Goal: Transaction & Acquisition: Book appointment/travel/reservation

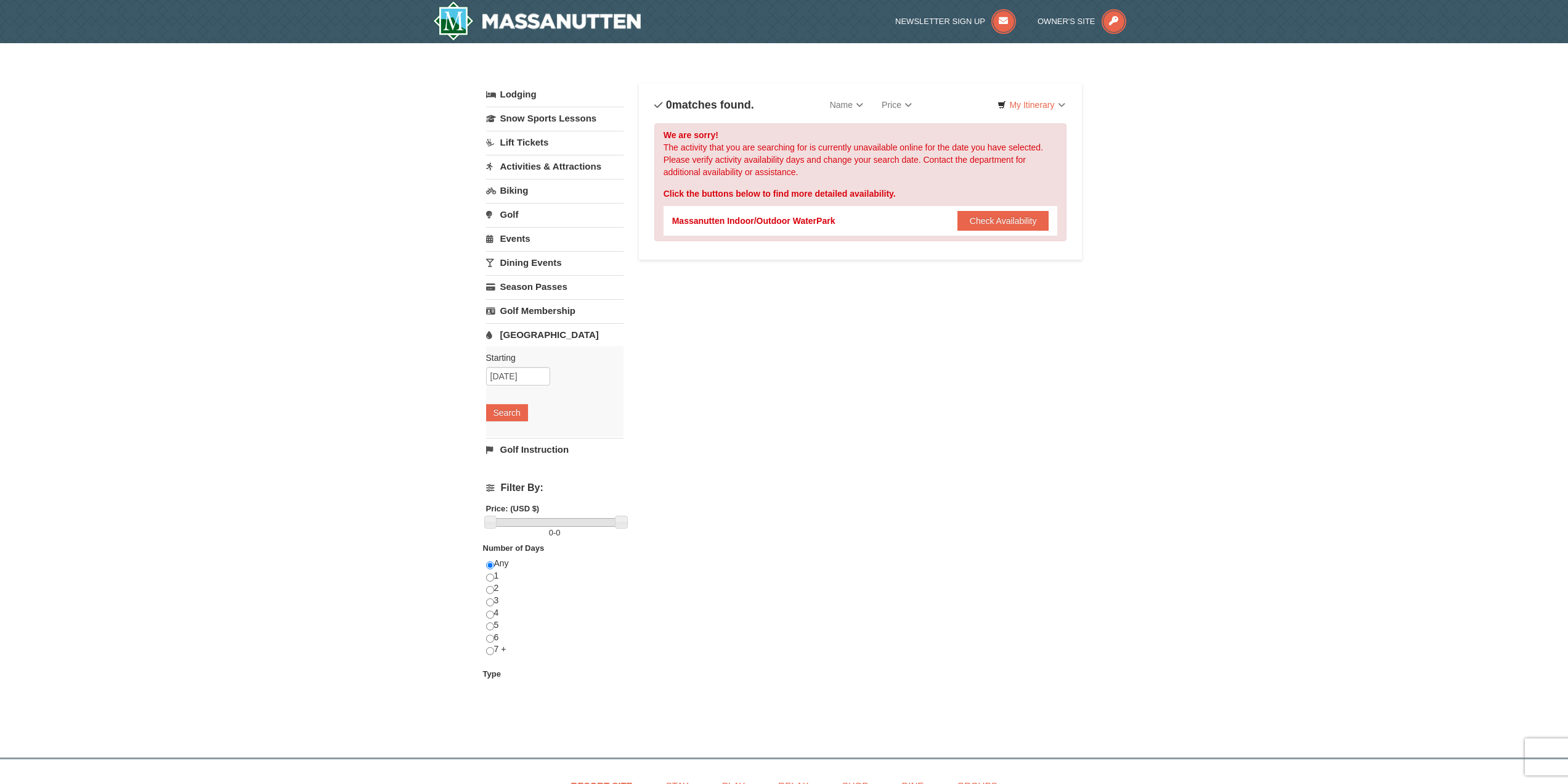
click at [523, 192] on link "Biking" at bounding box center [555, 190] width 137 height 23
click at [504, 272] on button "Search" at bounding box center [506, 268] width 42 height 18
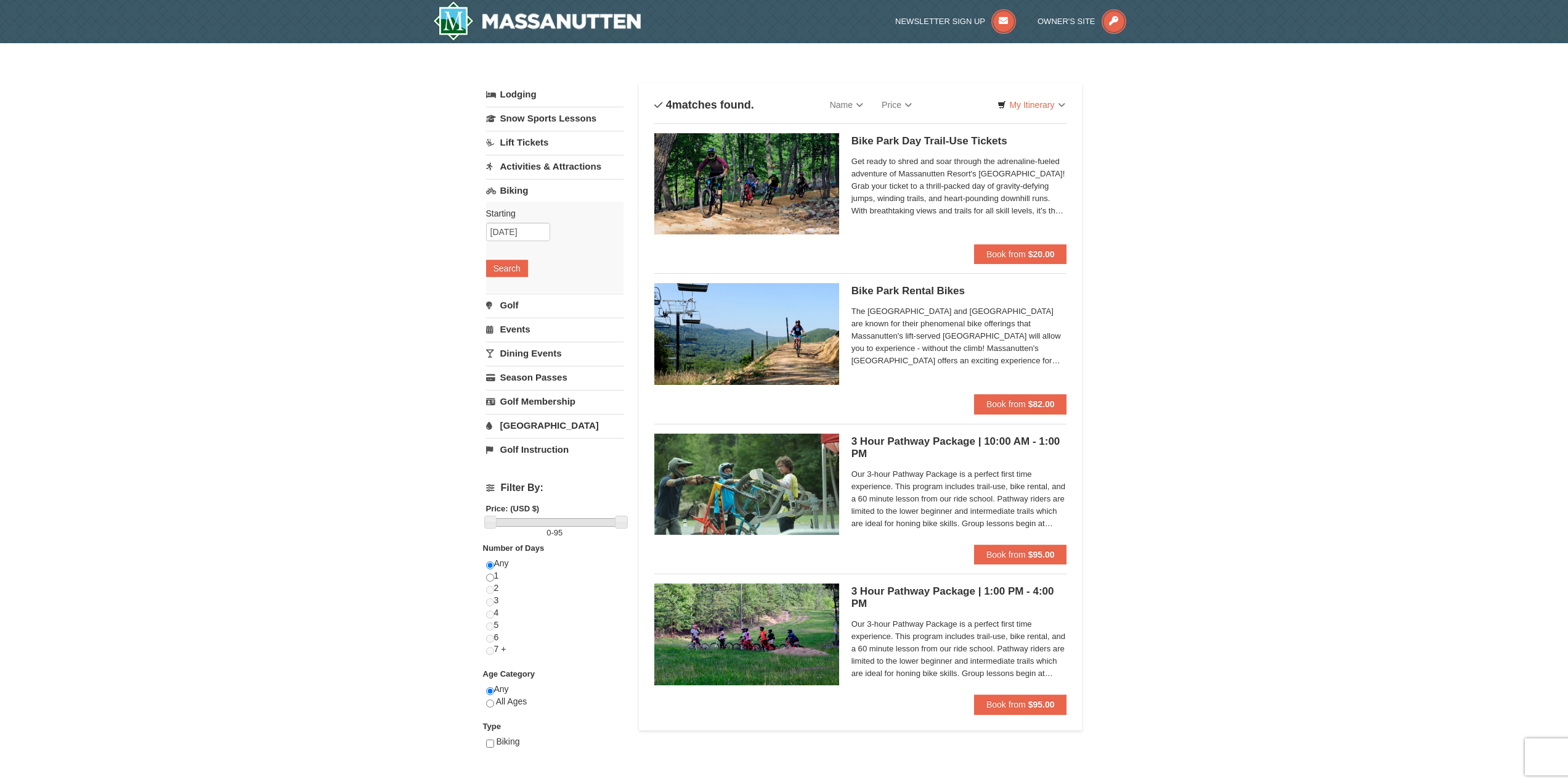
click at [541, 165] on link "Activities & Attractions" at bounding box center [555, 166] width 137 height 23
click at [508, 244] on button "Search" at bounding box center [506, 244] width 42 height 18
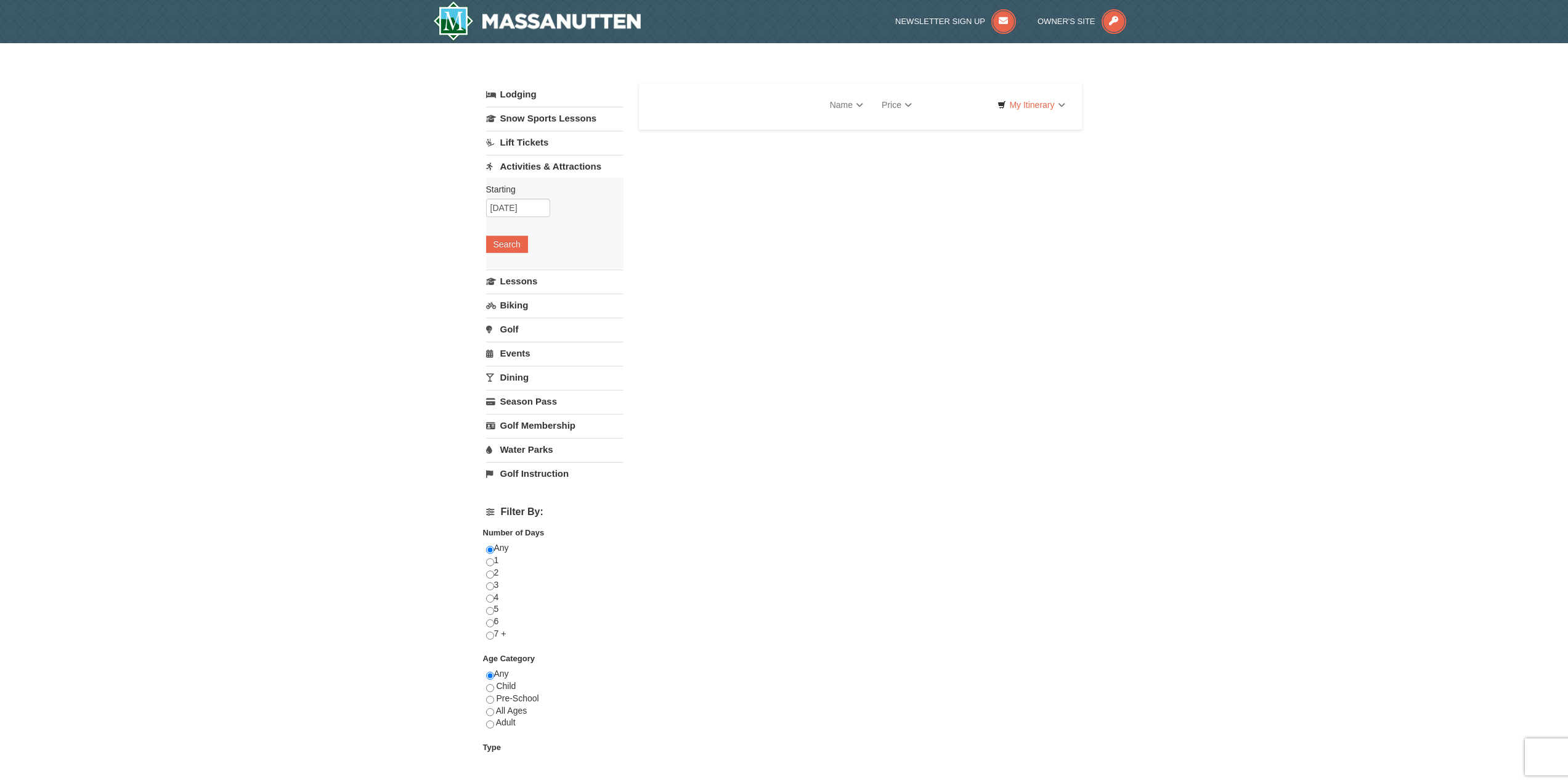
select select "9"
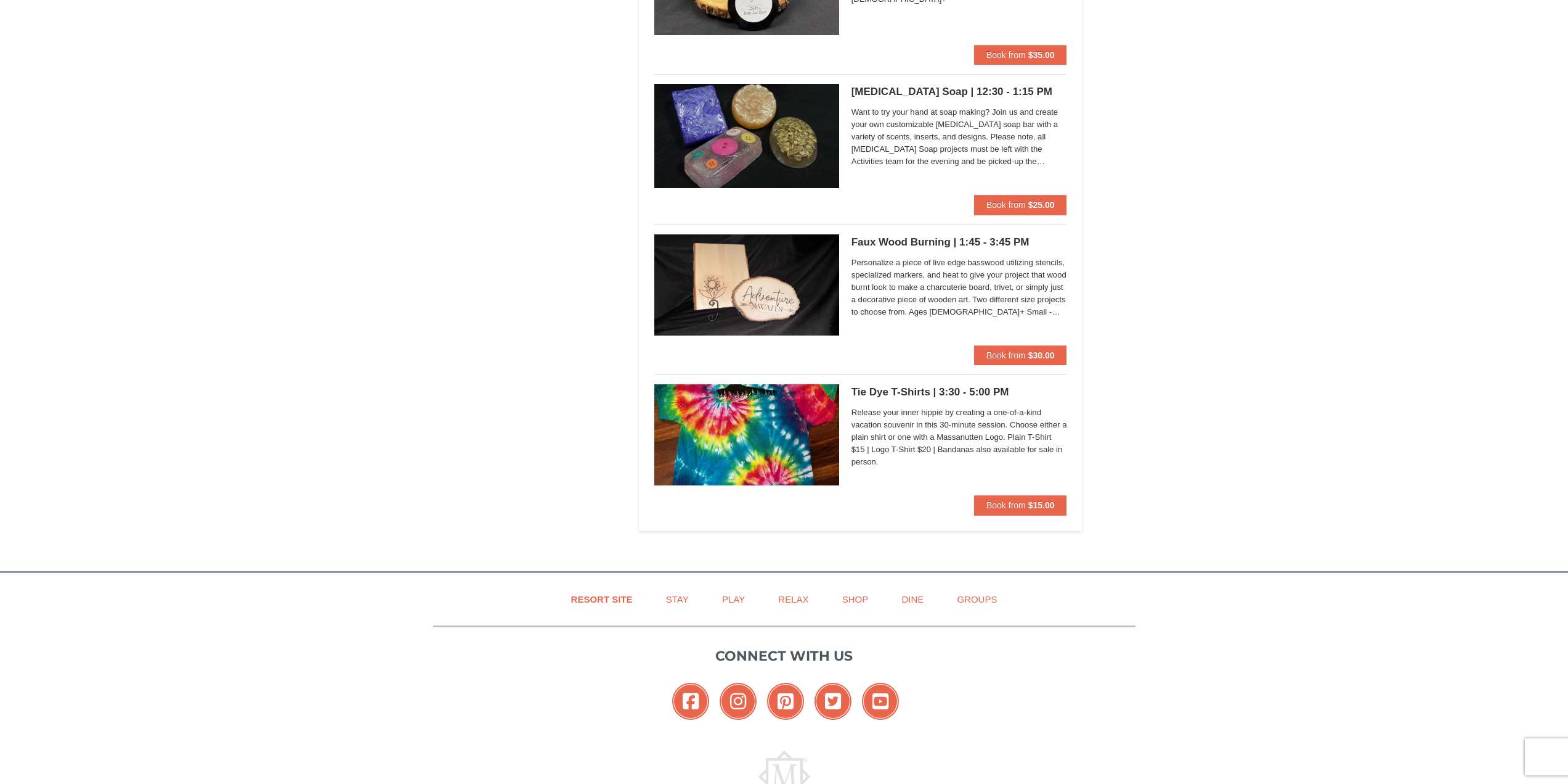
scroll to position [2084, 0]
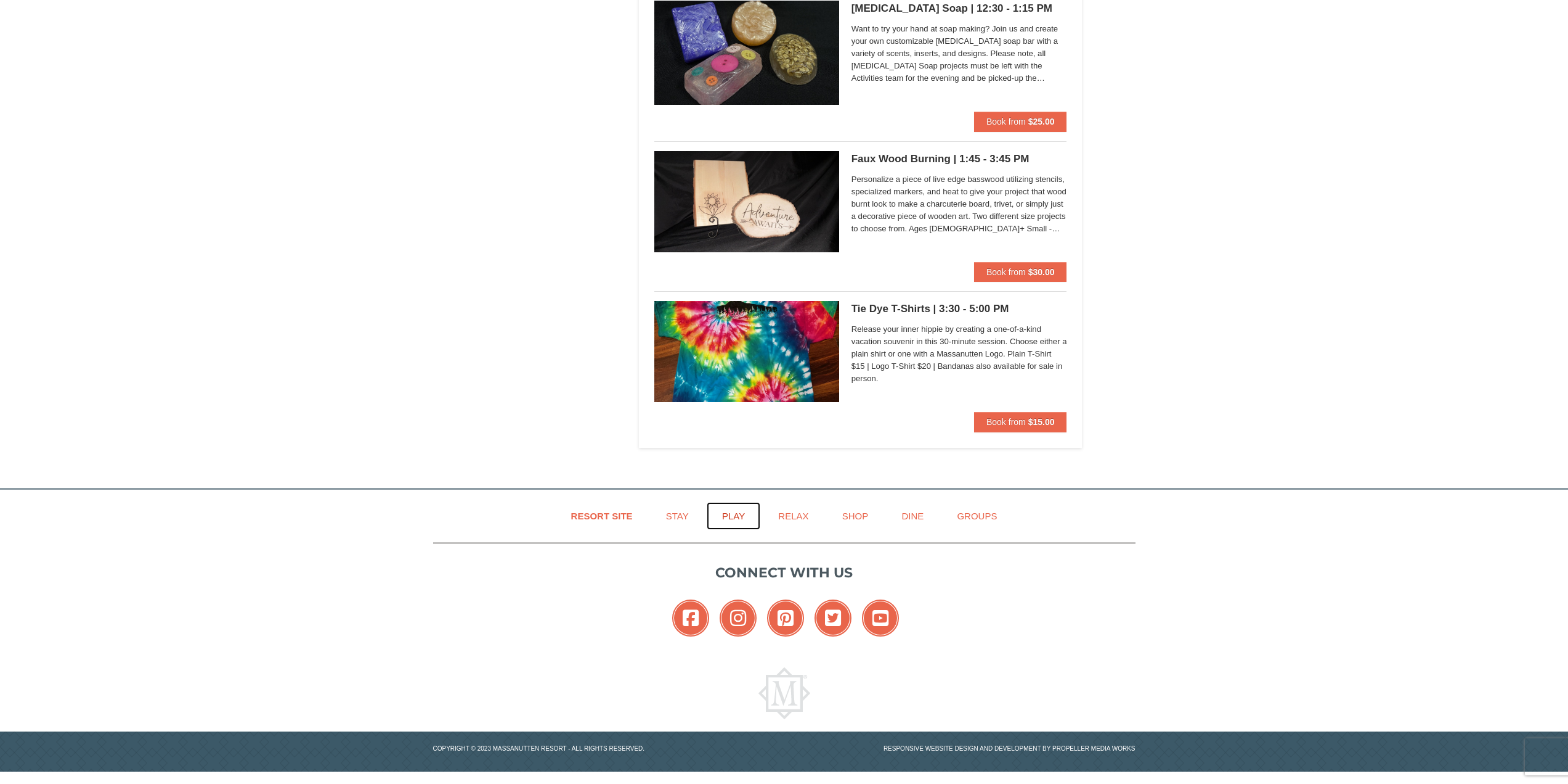
click at [739, 518] on link "Play" at bounding box center [733, 516] width 54 height 28
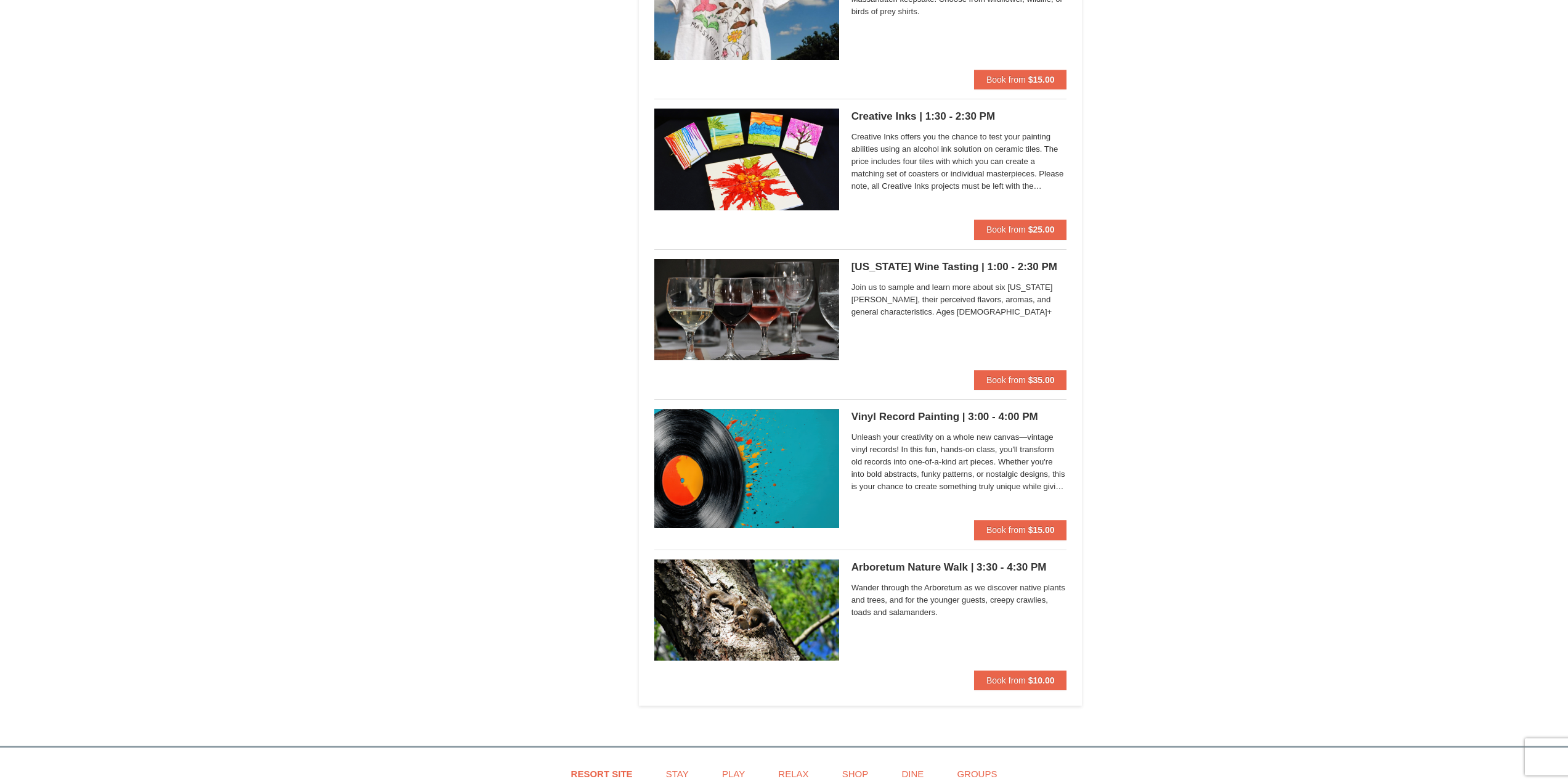
scroll to position [3268, 0]
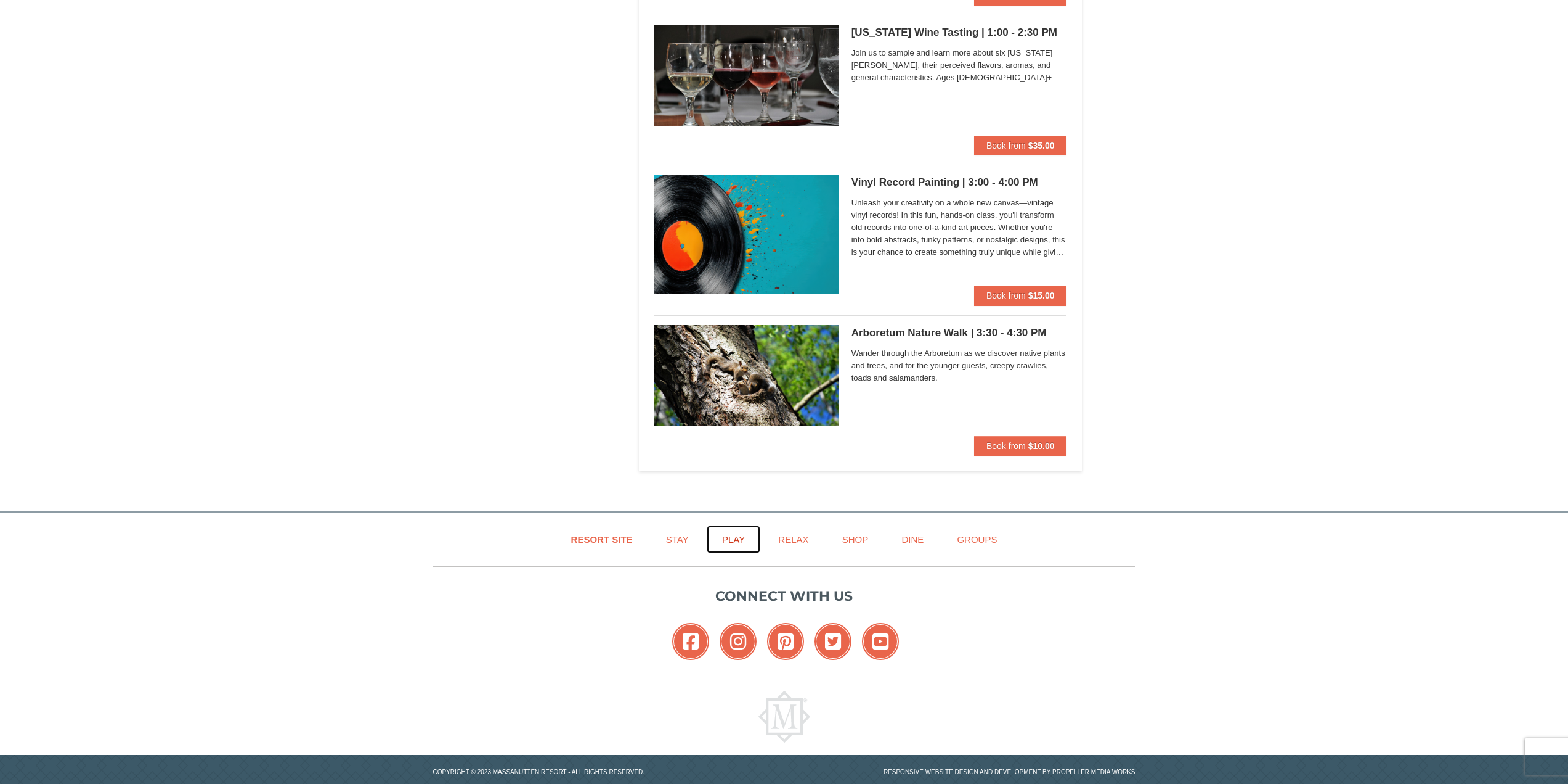
click at [728, 540] on link "Play" at bounding box center [733, 539] width 54 height 28
